Goal: Task Accomplishment & Management: Use online tool/utility

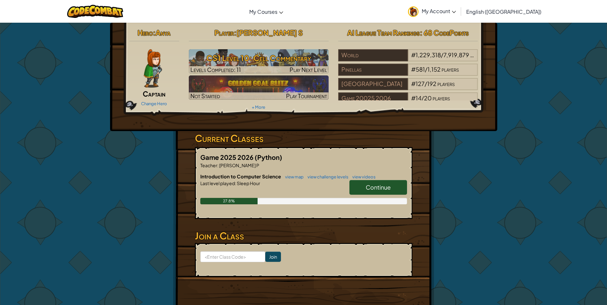
click at [384, 189] on span "Continue" at bounding box center [378, 187] width 25 height 7
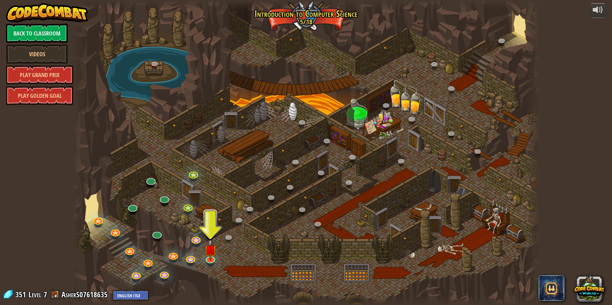
click at [223, 254] on div at bounding box center [305, 152] width 467 height 305
click at [214, 254] on img at bounding box center [210, 244] width 12 height 29
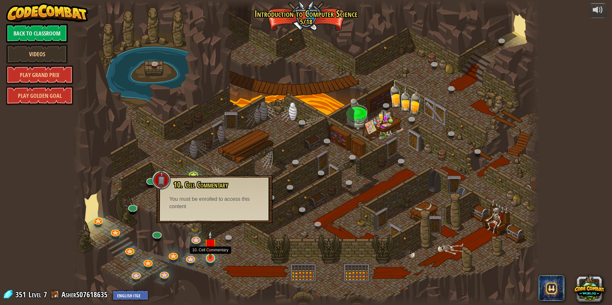
click at [216, 256] on img at bounding box center [210, 244] width 12 height 29
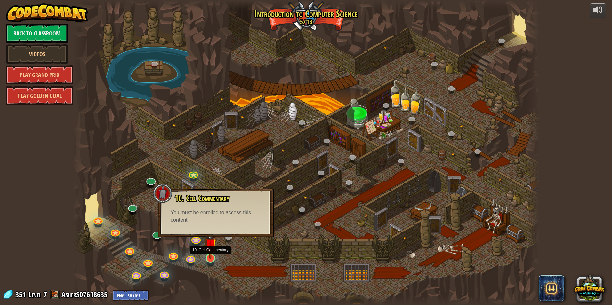
click at [215, 256] on img at bounding box center [210, 244] width 12 height 29
click at [219, 247] on div at bounding box center [305, 152] width 467 height 305
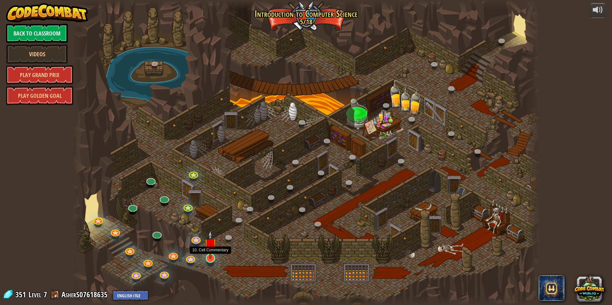
click at [213, 250] on img at bounding box center [210, 244] width 12 height 29
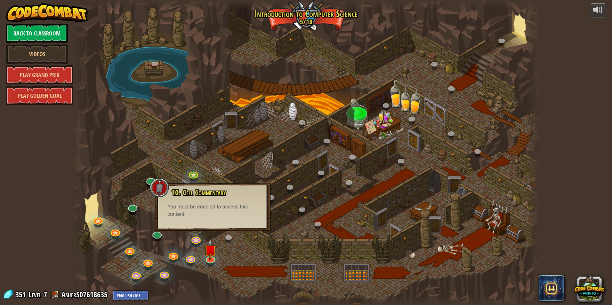
click at [222, 221] on div "10. Cell Commentary Trapped in a prison cell with the famous wizard! Say the pa…" at bounding box center [213, 207] width 116 height 48
click at [43, 22] on div "powered by Back to Classroom Videos Play Grand Prix Play Golden Goal 25. Kithga…" at bounding box center [306, 152] width 612 height 305
click at [42, 34] on link "Back to Classroom" at bounding box center [37, 33] width 62 height 19
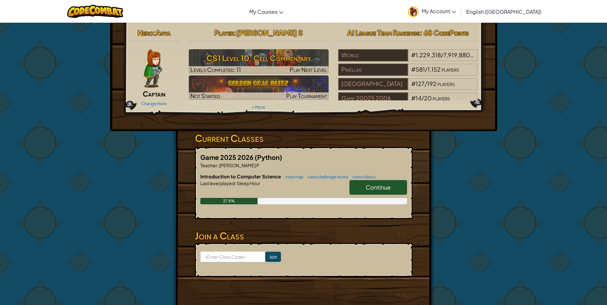
click at [378, 187] on span "Continue" at bounding box center [378, 187] width 25 height 7
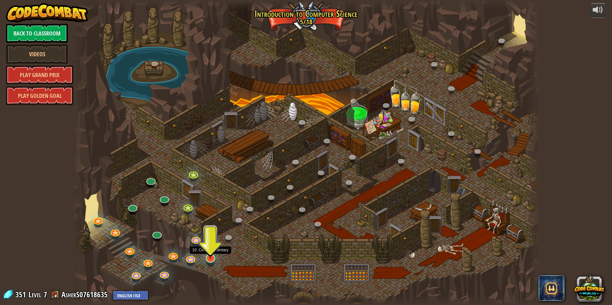
click at [208, 250] on img at bounding box center [210, 244] width 12 height 29
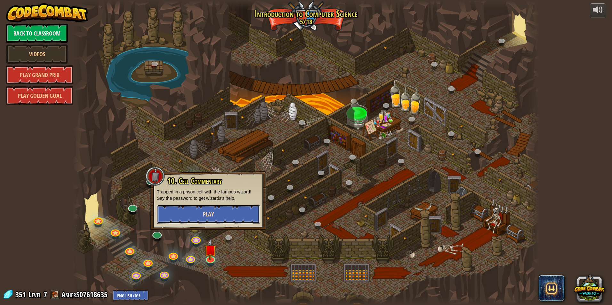
click at [213, 220] on button "Play" at bounding box center [208, 214] width 103 height 19
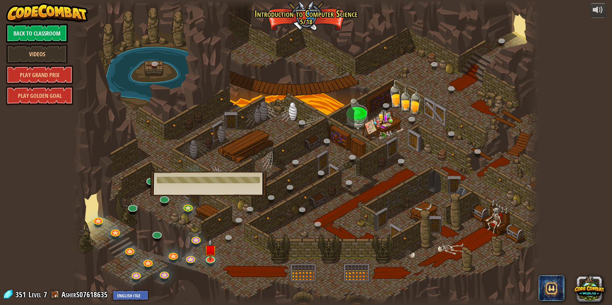
click at [213, 220] on div at bounding box center [305, 152] width 467 height 305
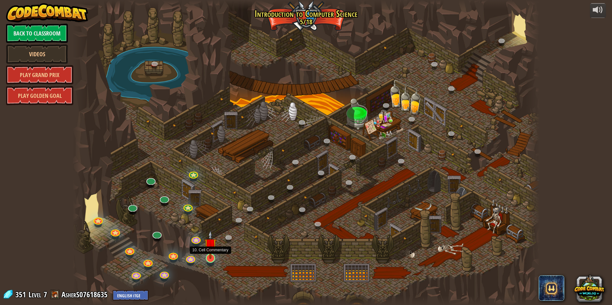
click at [206, 259] on img at bounding box center [210, 244] width 12 height 29
